Goal: Find specific page/section: Find specific page/section

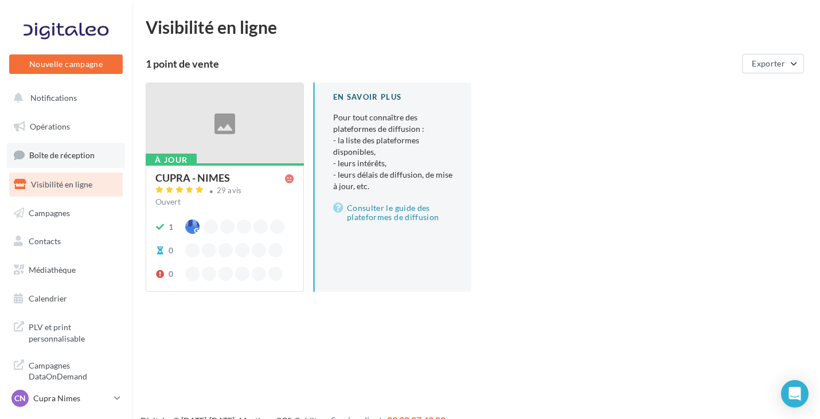
click at [80, 155] on span "Boîte de réception" at bounding box center [61, 155] width 65 height 10
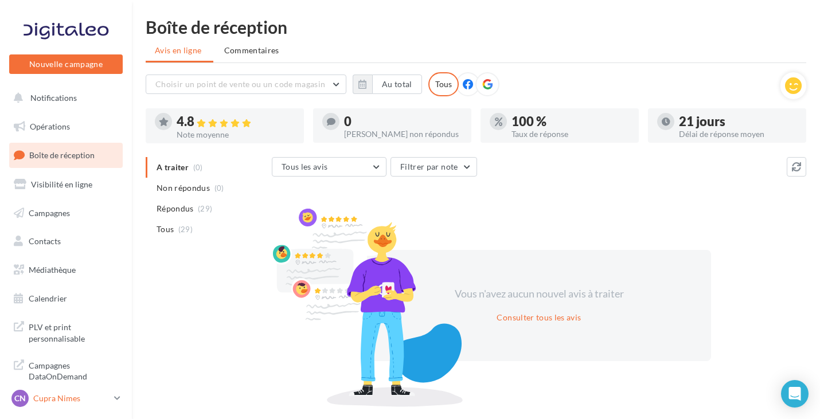
click at [80, 396] on p "Cupra Nimes" at bounding box center [71, 398] width 76 height 11
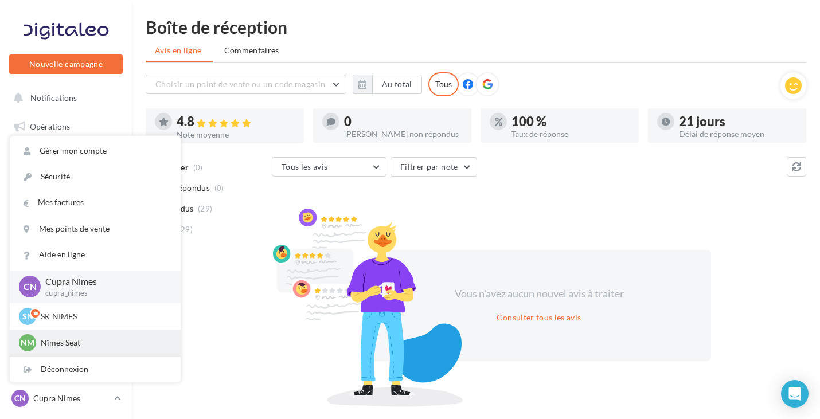
click at [107, 349] on div "Nm Nîmes Seat SEAT-NIMES" at bounding box center [95, 342] width 153 height 17
